Goal: Information Seeking & Learning: Learn about a topic

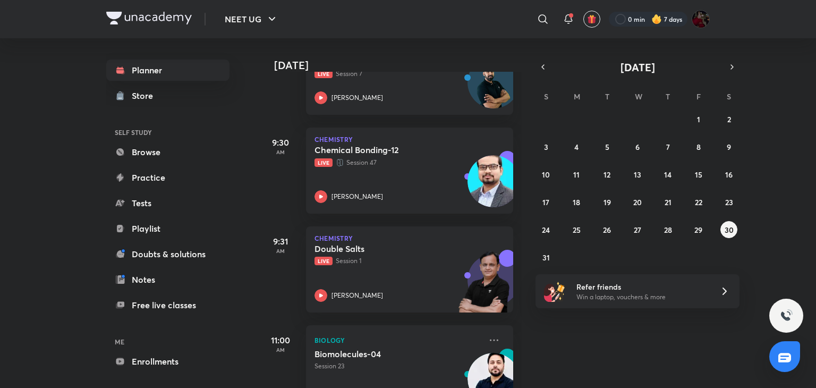
scroll to position [208, 0]
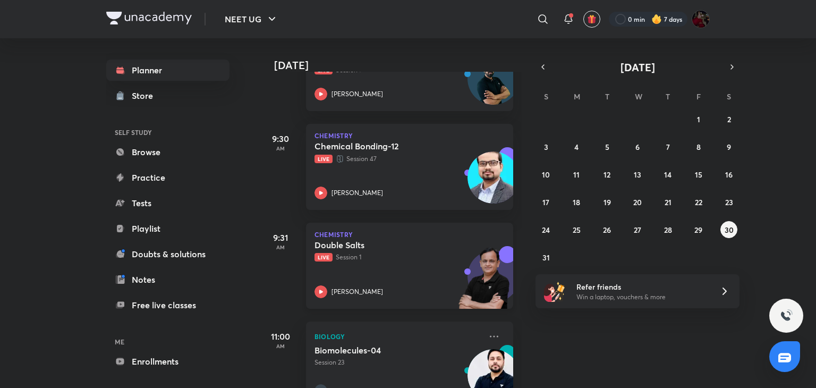
click at [318, 286] on icon at bounding box center [321, 291] width 13 height 13
